Goal: Task Accomplishment & Management: Use online tool/utility

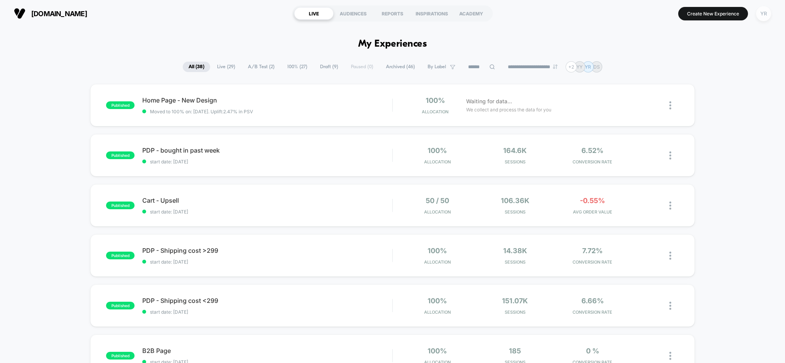
click at [765, 12] on div "YR" at bounding box center [763, 13] width 15 height 15
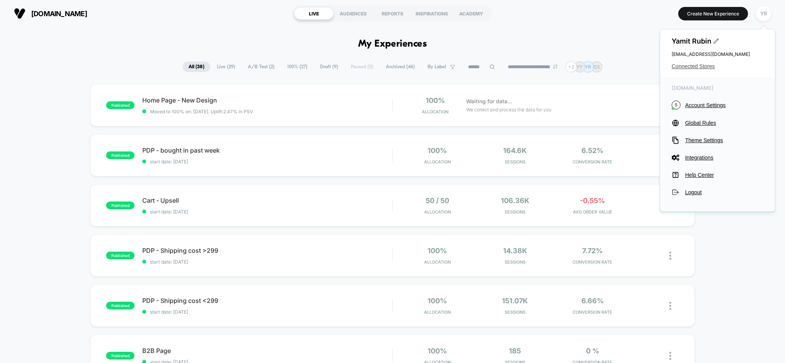
click at [698, 66] on span "Connected Stores" at bounding box center [718, 66] width 92 height 6
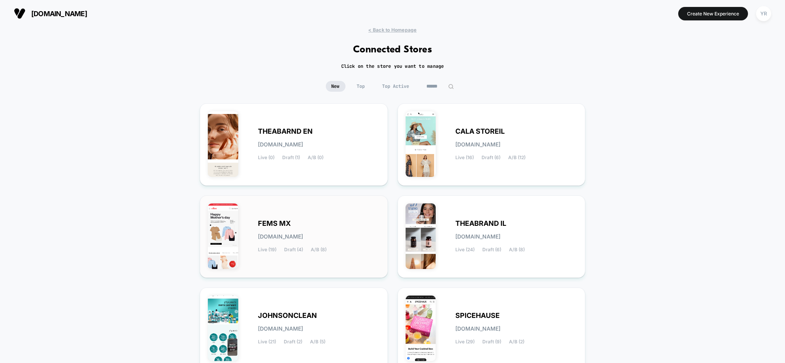
click at [231, 234] on img at bounding box center [223, 237] width 30 height 66
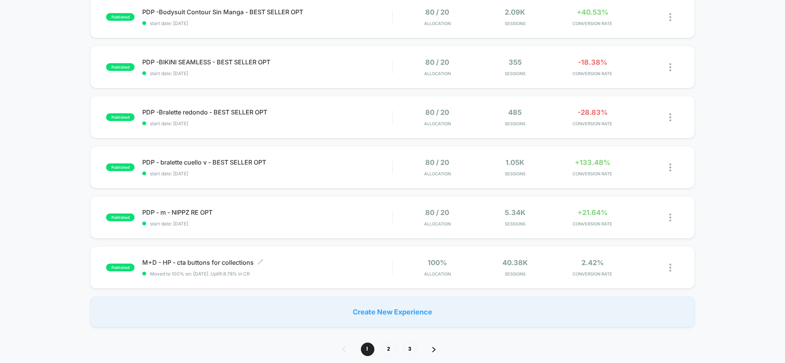
scroll to position [395, 0]
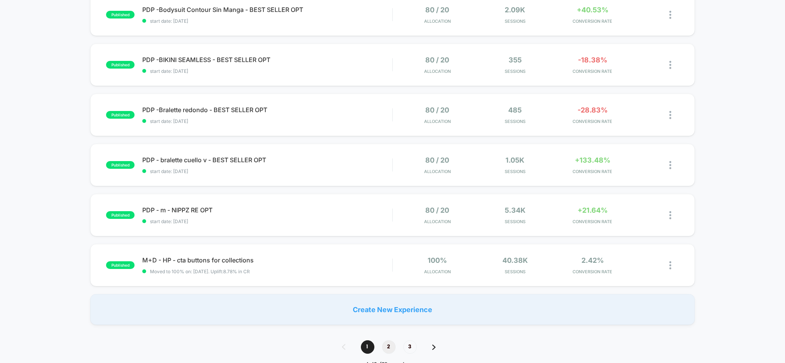
click at [387, 349] on span "2" at bounding box center [388, 346] width 13 height 13
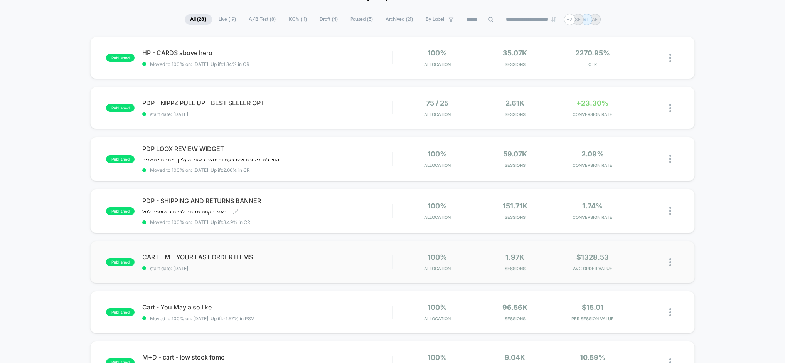
scroll to position [46, 0]
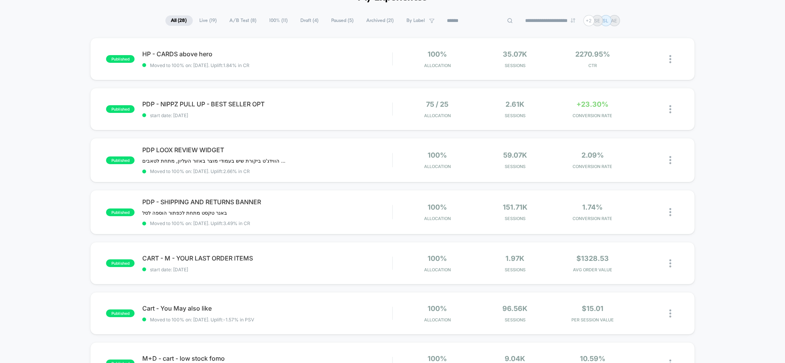
click at [467, 24] on input at bounding box center [479, 20] width 77 height 9
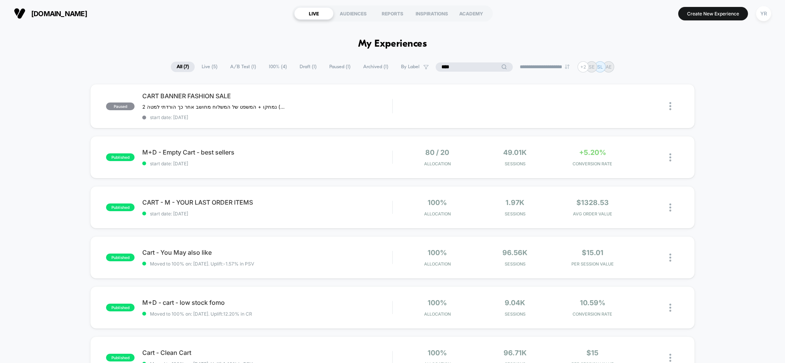
type input "****"
click at [498, 64] on input "****" at bounding box center [474, 66] width 77 height 9
click at [326, 159] on div "M+D - Empty Cart - best sellers Click to edit experience details Click to edit …" at bounding box center [267, 157] width 250 height 18
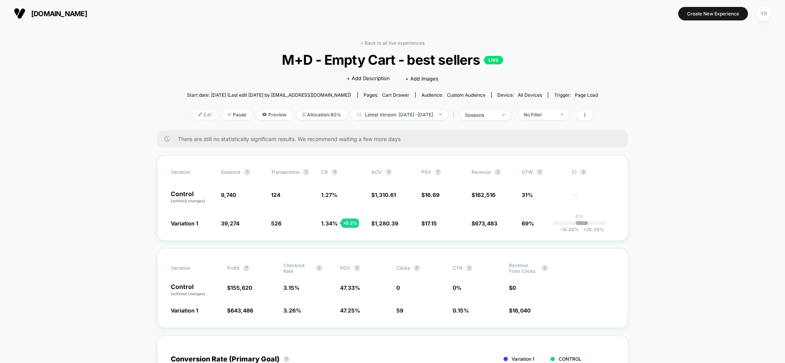
click at [192, 118] on span "Edit" at bounding box center [204, 114] width 25 height 10
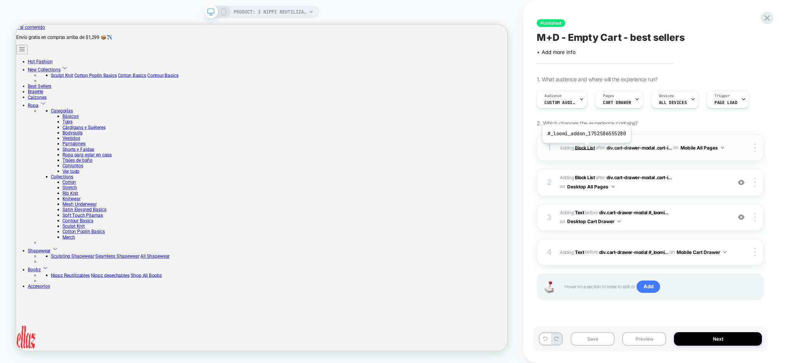
click at [586, 149] on b "Block List" at bounding box center [585, 148] width 20 height 6
click at [225, 10] on icon at bounding box center [223, 11] width 7 height 7
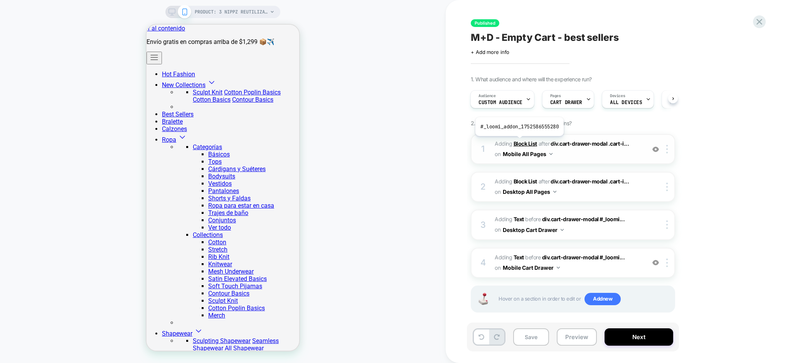
click at [519, 142] on b "Block List" at bounding box center [526, 143] width 24 height 7
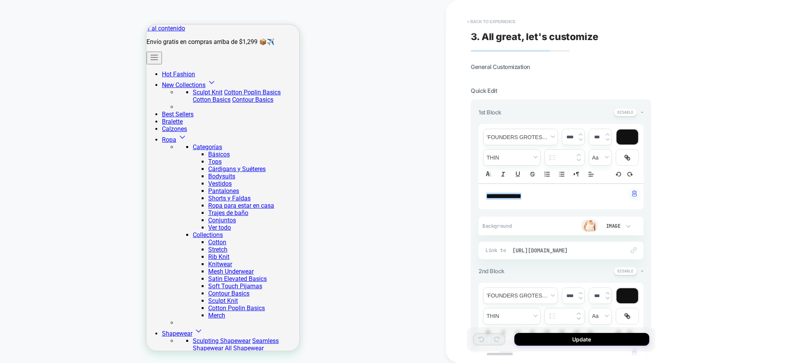
click at [497, 19] on button "< Back to experience" at bounding box center [491, 21] width 56 height 12
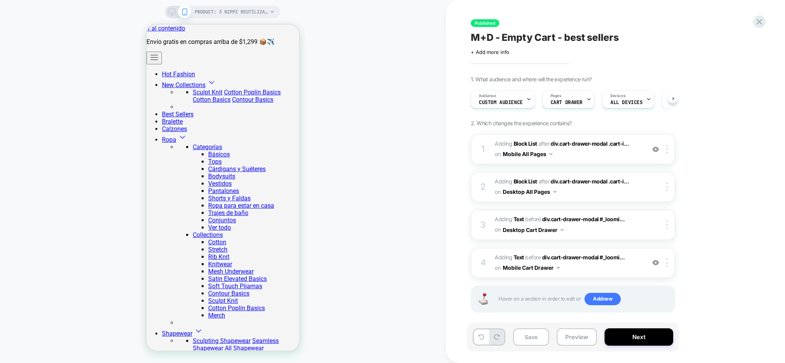
scroll to position [0, 0]
click at [603, 298] on span "Add new" at bounding box center [602, 299] width 36 height 12
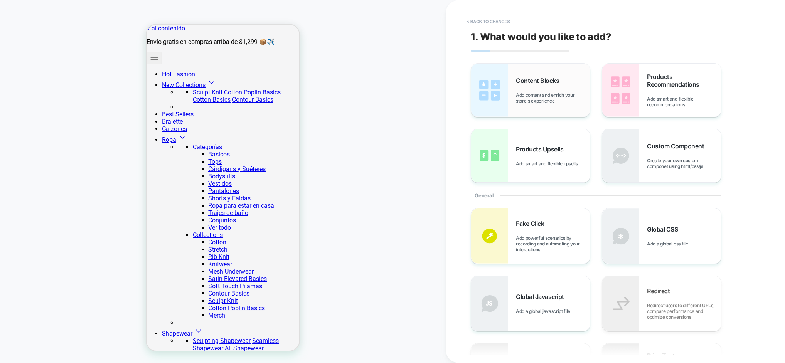
click at [490, 74] on img at bounding box center [489, 90] width 37 height 53
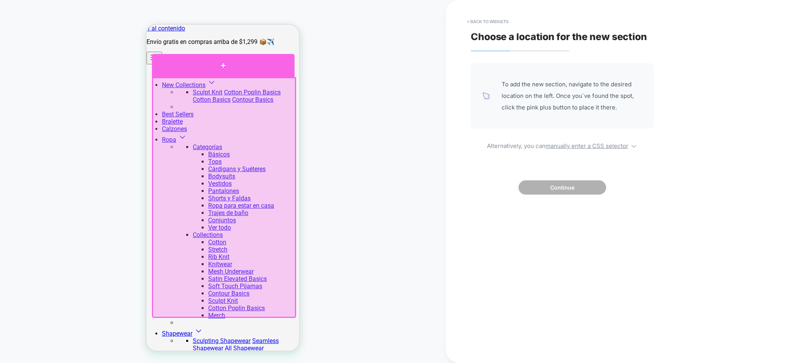
click at [264, 64] on div at bounding box center [223, 65] width 143 height 23
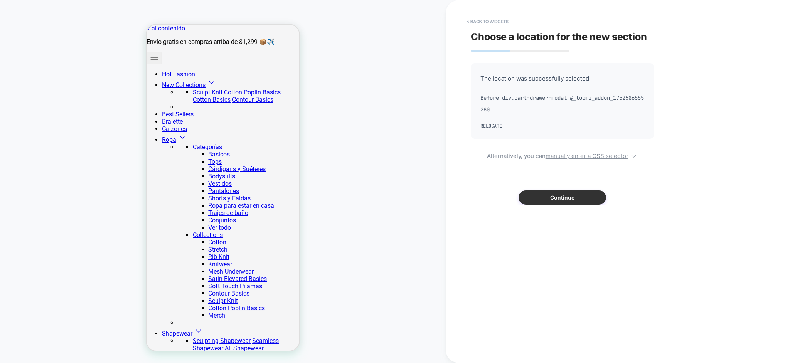
click at [547, 195] on button "Continue" at bounding box center [563, 197] width 88 height 14
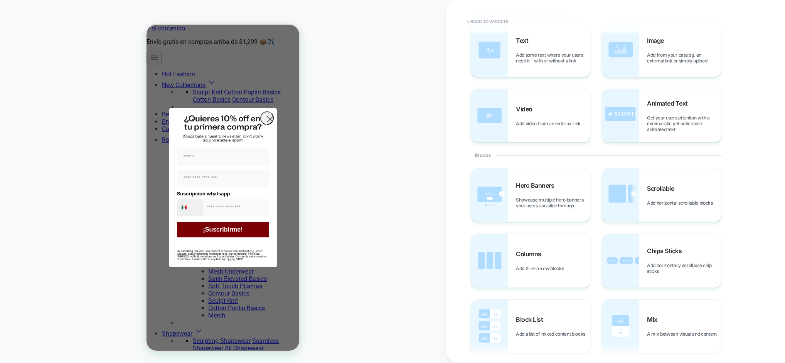
scroll to position [0, 0]
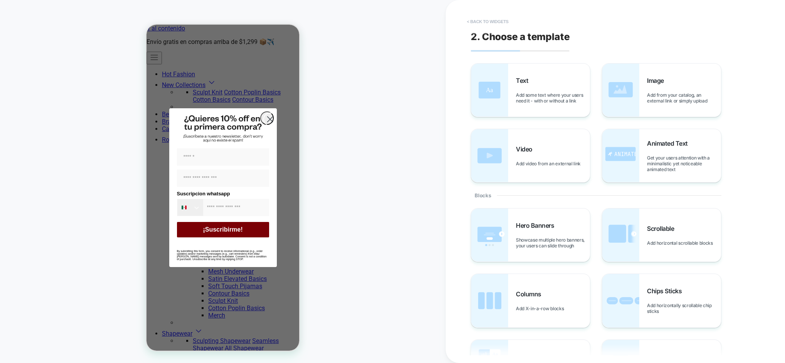
click at [489, 22] on button "< Back to widgets" at bounding box center [487, 21] width 49 height 12
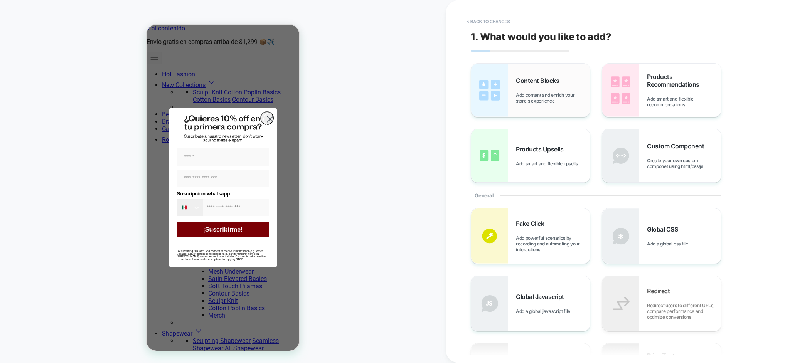
click at [507, 85] on img at bounding box center [489, 90] width 37 height 53
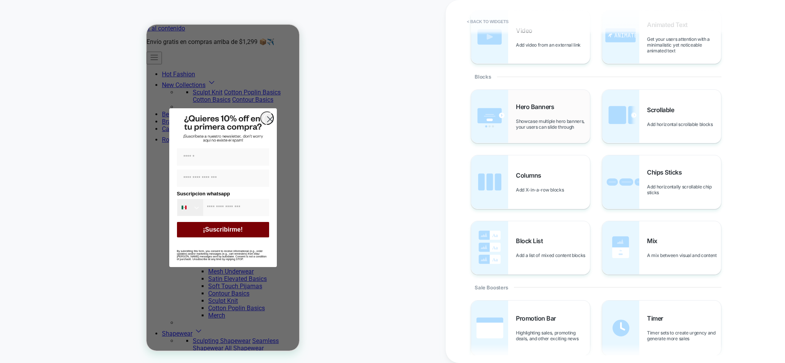
scroll to position [118, 0]
click at [487, 18] on button "< Back to widgets" at bounding box center [487, 21] width 49 height 12
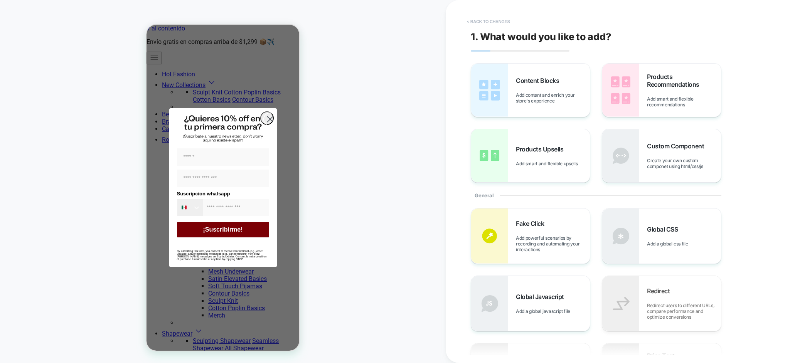
click at [500, 25] on button "< Back to changes" at bounding box center [488, 21] width 51 height 12
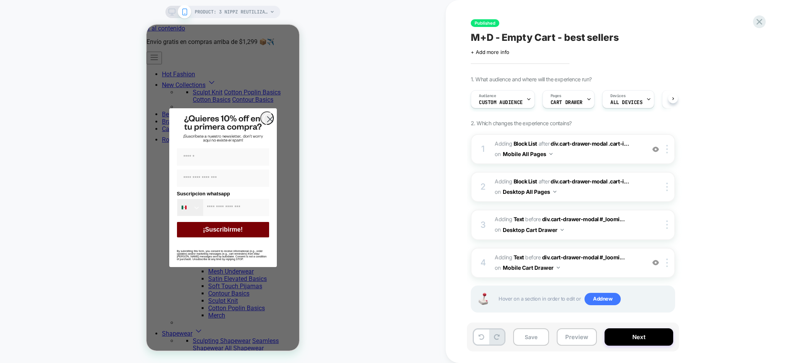
scroll to position [0, 0]
click at [529, 143] on b "Block List" at bounding box center [526, 143] width 24 height 7
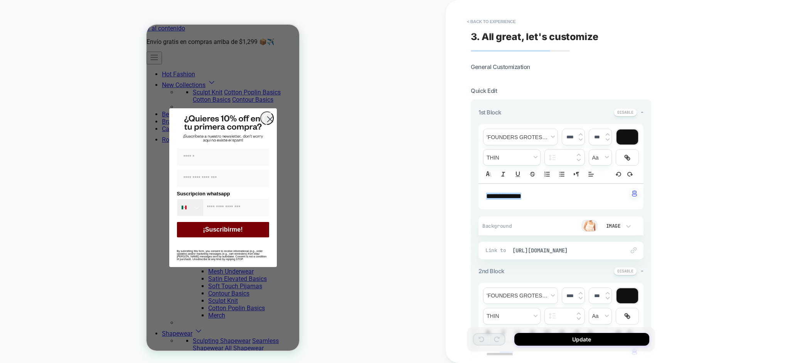
click at [545, 200] on p "**********" at bounding box center [558, 197] width 144 height 10
type input "****"
click at [492, 22] on button "< Back to experience" at bounding box center [491, 21] width 56 height 12
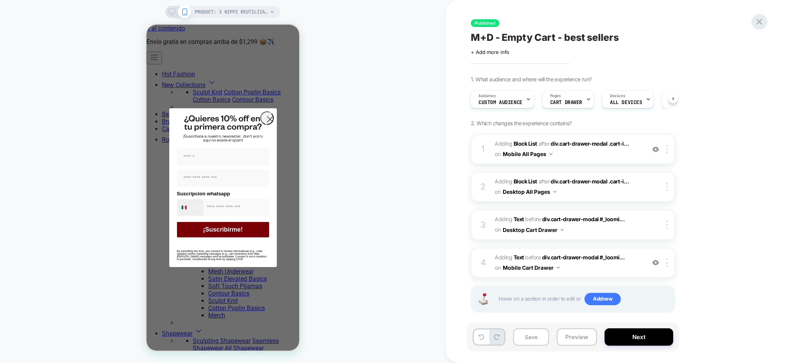
click at [760, 23] on icon at bounding box center [759, 22] width 6 height 6
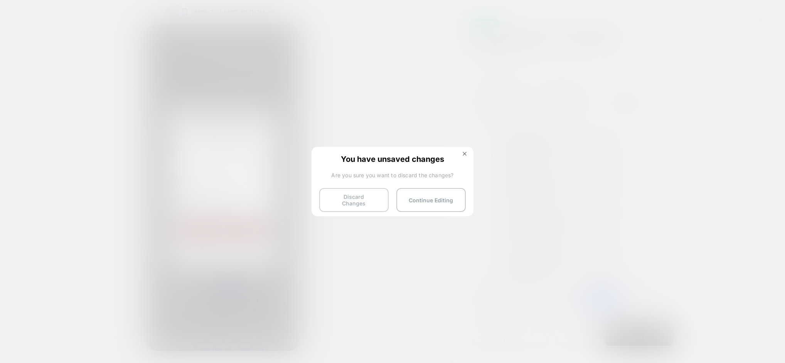
click at [348, 199] on button "Discard Changes" at bounding box center [353, 200] width 69 height 24
